Goal: Check status: Check status

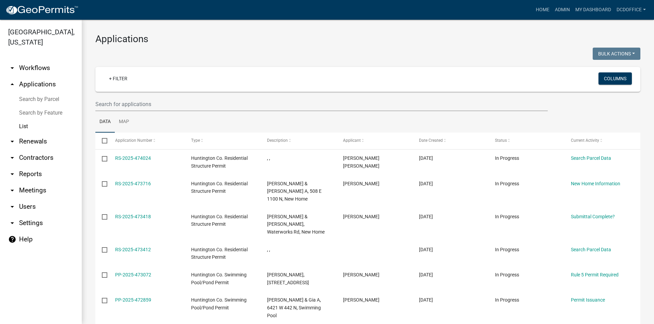
click at [48, 15] on img at bounding box center [41, 10] width 73 height 10
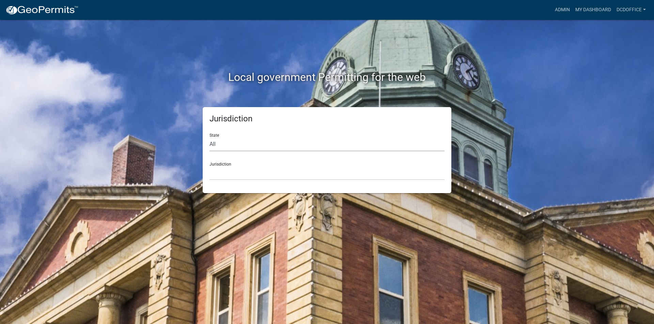
click at [211, 145] on select "All Colorado Georgia Indiana Iowa Kansas Minnesota Ohio South Carolina Wisconsin" at bounding box center [326, 145] width 235 height 14
select select "Indiana"
click at [209, 138] on select "All Colorado Georgia Indiana Iowa Kansas Minnesota Ohio South Carolina Wisconsin" at bounding box center [326, 145] width 235 height 14
drag, startPoint x: 221, startPoint y: 173, endPoint x: 222, endPoint y: 169, distance: 4.7
click at [221, 173] on select "City of Charlestown, Indiana City of Jeffersonville, Indiana City of Logansport…" at bounding box center [326, 173] width 235 height 14
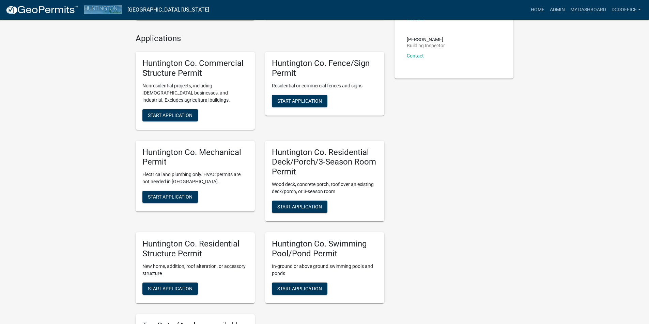
scroll to position [170, 0]
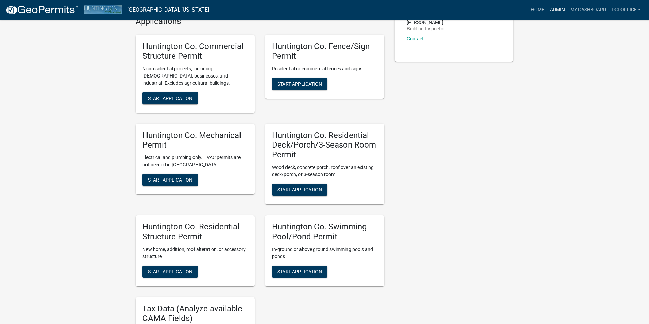
click at [553, 6] on link "Admin" at bounding box center [557, 9] width 20 height 13
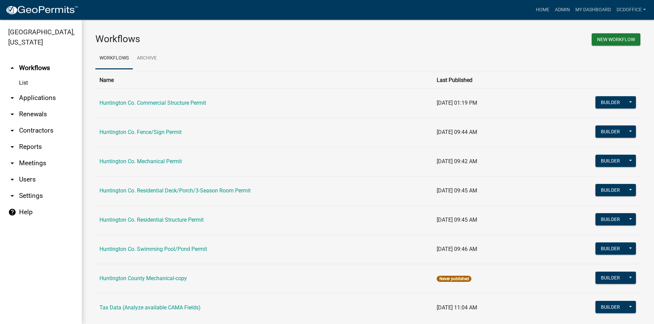
click at [29, 93] on link "arrow_drop_down Applications" at bounding box center [41, 98] width 82 height 16
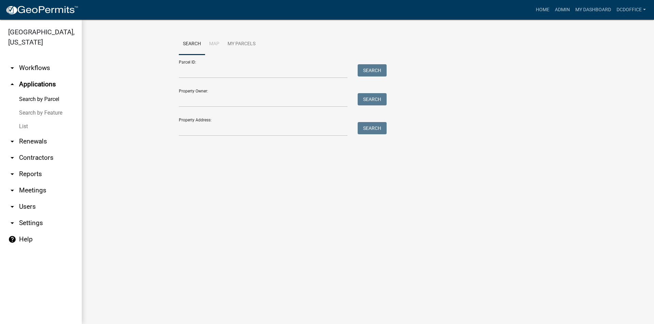
click at [25, 126] on link "List" at bounding box center [41, 127] width 82 height 14
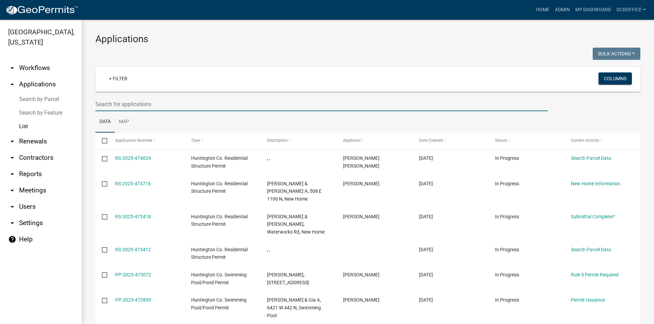
click at [167, 102] on input "text" at bounding box center [321, 104] width 452 height 14
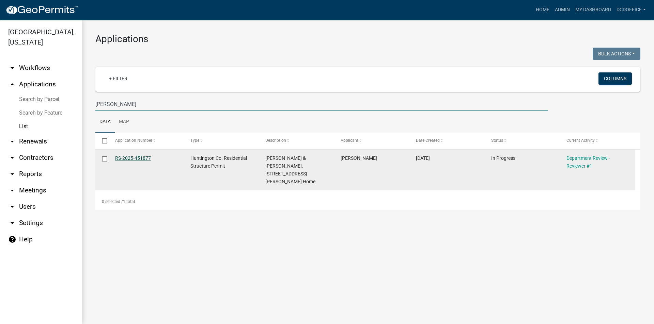
type input "Oden"
click at [133, 159] on link "RS-2025-451877" at bounding box center [133, 158] width 36 height 5
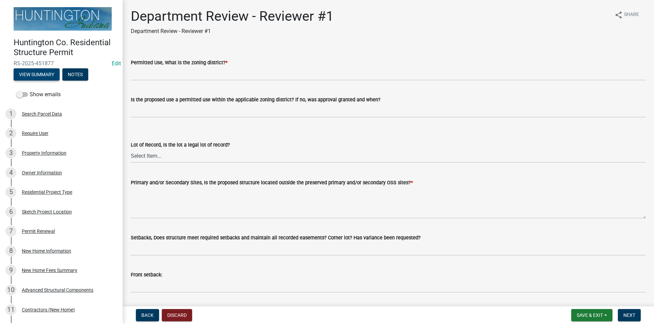
click at [19, 74] on button "View Summary" at bounding box center [37, 74] width 46 height 12
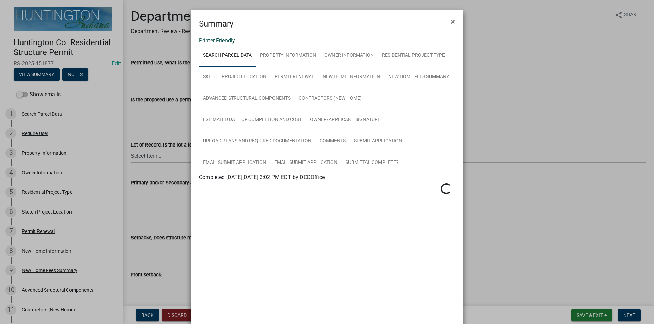
click at [212, 40] on link "Printer Friendly" at bounding box center [217, 40] width 36 height 6
click at [451, 25] on span "×" at bounding box center [452, 22] width 4 height 10
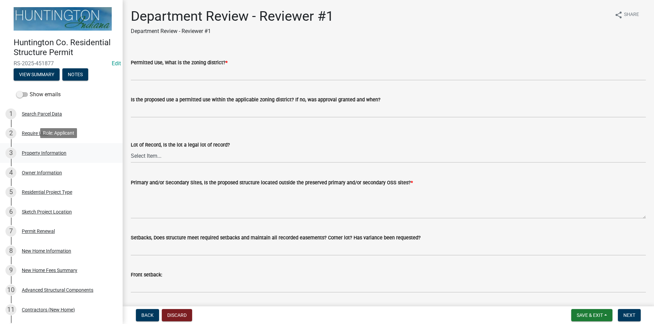
click at [36, 157] on div "3 Property Information" at bounding box center [58, 153] width 106 height 11
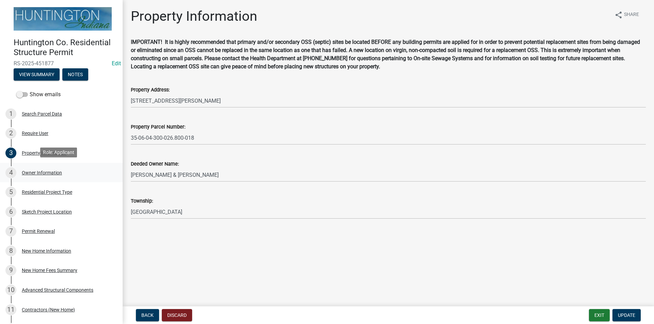
click at [38, 176] on div "4 Owner Information" at bounding box center [58, 173] width 106 height 11
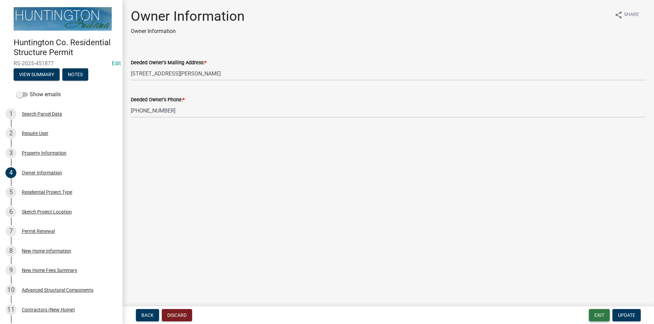
click at [601, 314] on button "Exit" at bounding box center [599, 315] width 21 height 12
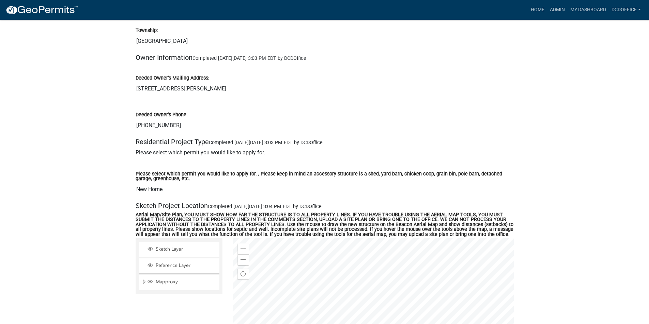
scroll to position [477, 0]
